Goal: Task Accomplishment & Management: Use online tool/utility

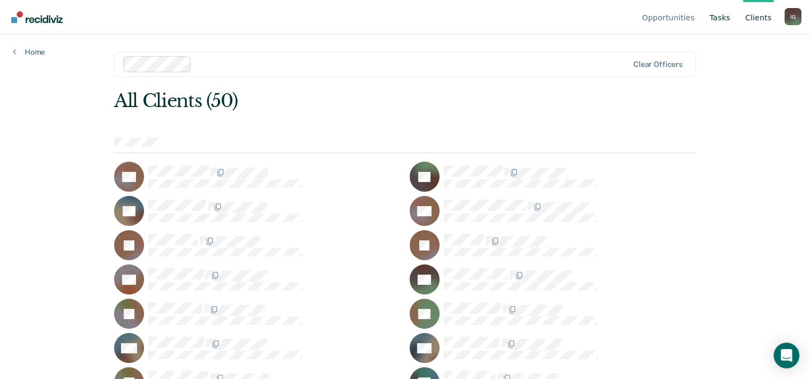
click at [718, 20] on link "Tasks" at bounding box center [719, 17] width 25 height 34
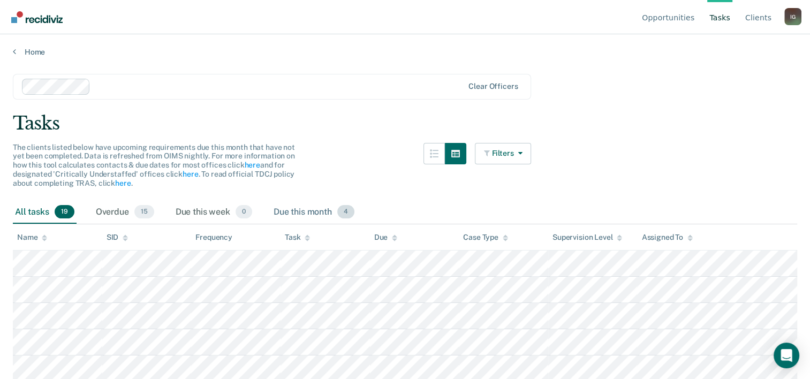
click at [307, 209] on div "Due this month 4" at bounding box center [313, 213] width 85 height 24
